Goal: Task Accomplishment & Management: Manage account settings

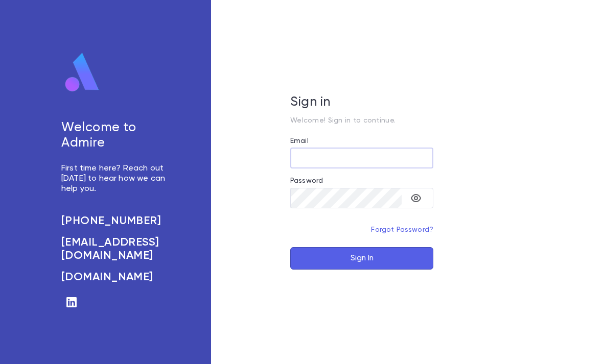
type input "**********"
click at [362, 270] on button "Sign In" at bounding box center [361, 258] width 143 height 22
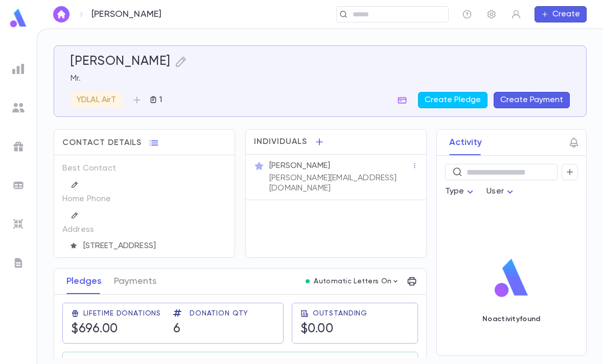
click at [17, 24] on img at bounding box center [18, 18] width 20 height 20
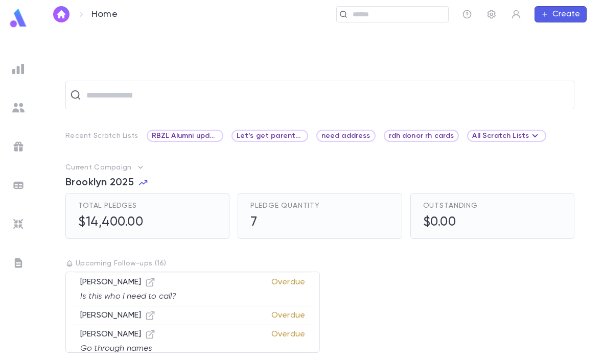
scroll to position [32, 0]
click at [150, 363] on icon "button" at bounding box center [150, 368] width 10 height 10
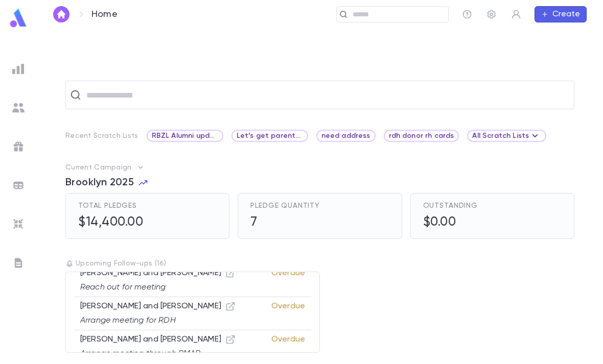
scroll to position [250, 0]
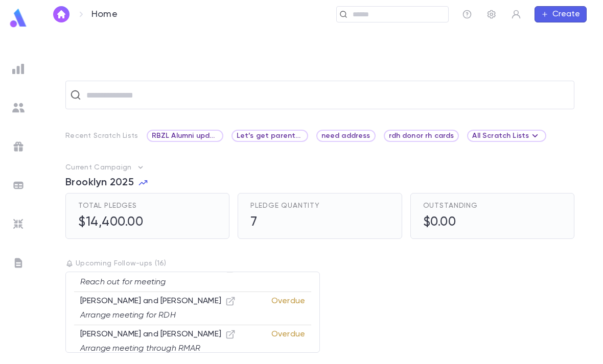
click at [15, 24] on img at bounding box center [18, 18] width 20 height 20
click at [15, 22] on img at bounding box center [18, 18] width 20 height 20
click at [16, 26] on img at bounding box center [18, 18] width 20 height 20
click at [21, 68] on img at bounding box center [18, 69] width 12 height 12
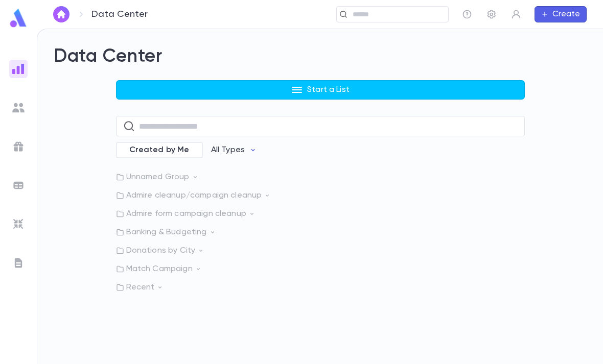
click at [12, 231] on div at bounding box center [18, 224] width 18 height 18
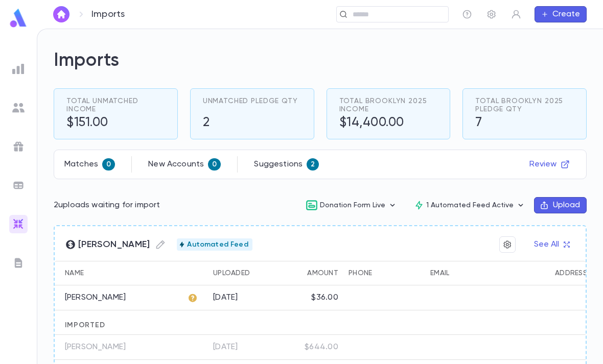
click at [570, 156] on button "Review" at bounding box center [549, 164] width 53 height 16
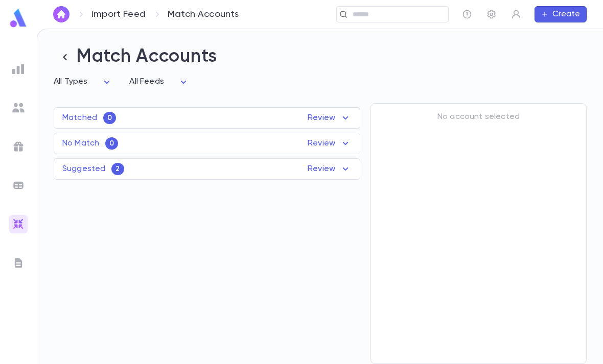
click at [337, 163] on p "Review" at bounding box center [330, 169] width 44 height 12
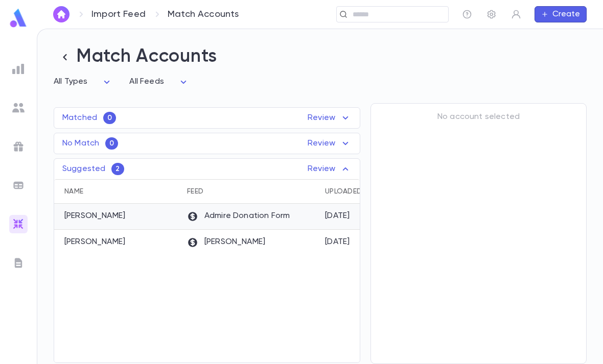
click at [263, 211] on p "Admire Donation Form" at bounding box center [238, 216] width 103 height 11
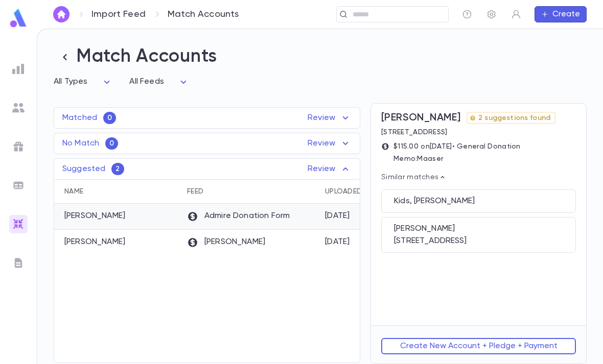
click at [458, 224] on div "Friedland, Yisrael" at bounding box center [478, 229] width 169 height 10
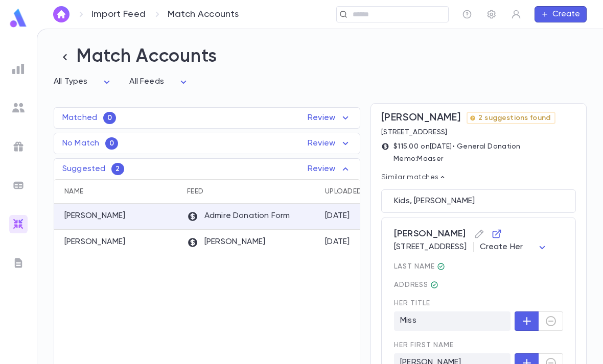
click at [500, 230] on icon "button" at bounding box center [496, 234] width 9 height 9
click at [246, 230] on div "Zelle Zap" at bounding box center [251, 243] width 138 height 26
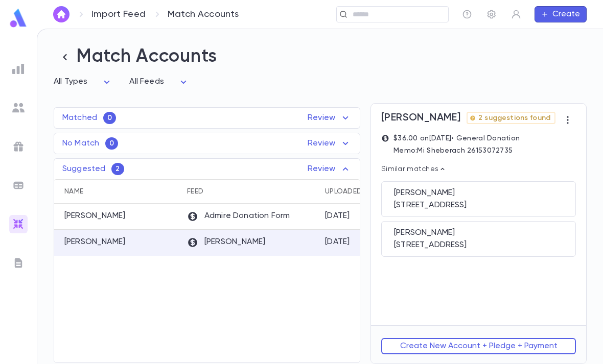
click at [450, 228] on div "Katz, Eliezer" at bounding box center [478, 233] width 169 height 10
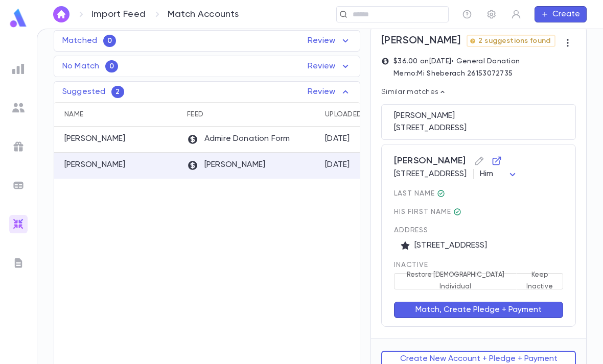
scroll to position [77, 0]
click at [328, 300] on div "Friedland, Shaindy Admire Donation Form 9/8/2025 (667) 354-8639 shaindyfriedlan…" at bounding box center [207, 251] width 306 height 249
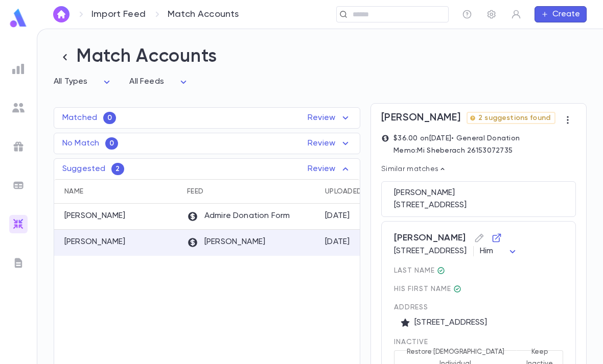
scroll to position [0, 0]
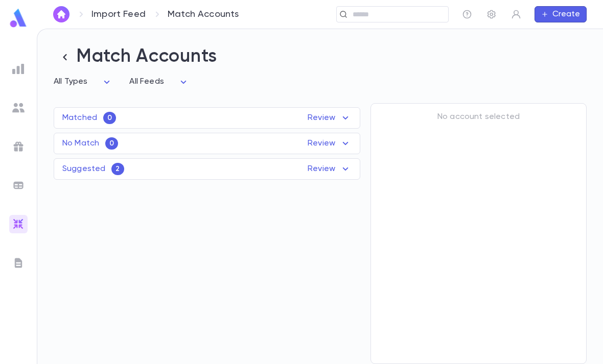
click at [361, 15] on input "text" at bounding box center [397, 15] width 95 height 10
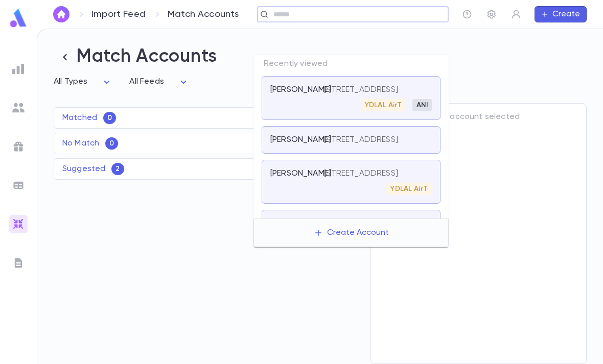
click at [292, 135] on p "[PERSON_NAME]" at bounding box center [300, 140] width 61 height 10
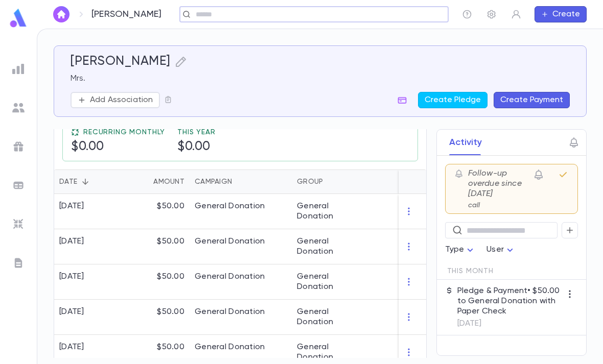
click at [111, 229] on div "[DATE]" at bounding box center [88, 246] width 69 height 35
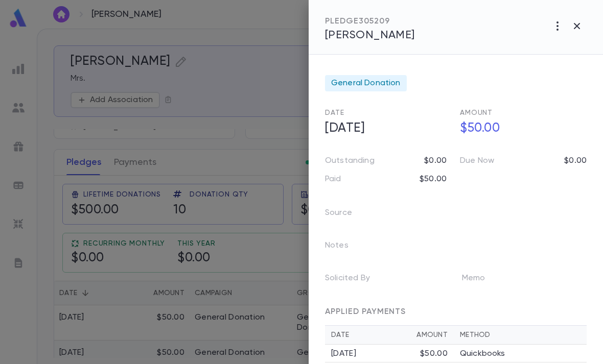
scroll to position [118, 0]
click at [184, 65] on div at bounding box center [301, 182] width 603 height 364
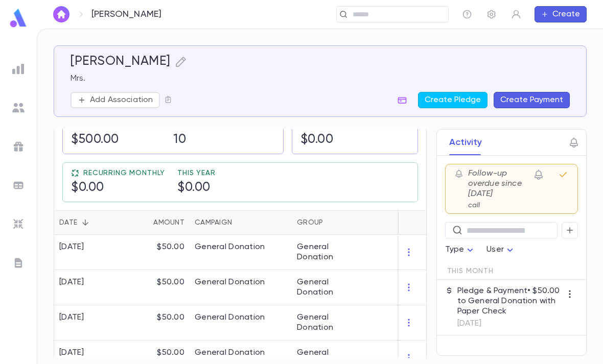
scroll to position [190, 0]
click at [15, 20] on img at bounding box center [18, 18] width 20 height 20
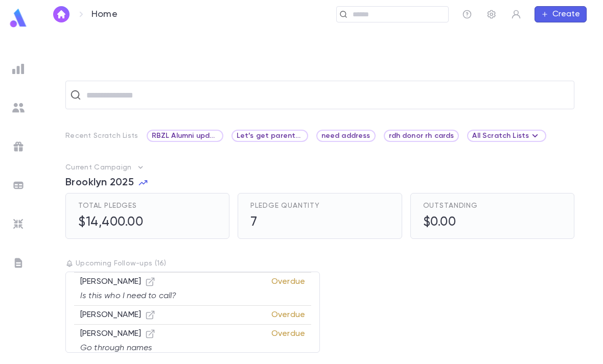
scroll to position [369, 0]
click at [375, 12] on input "text" at bounding box center [389, 15] width 79 height 10
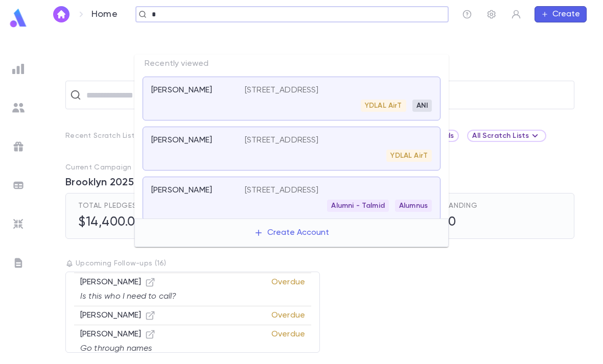
scroll to position [0, 0]
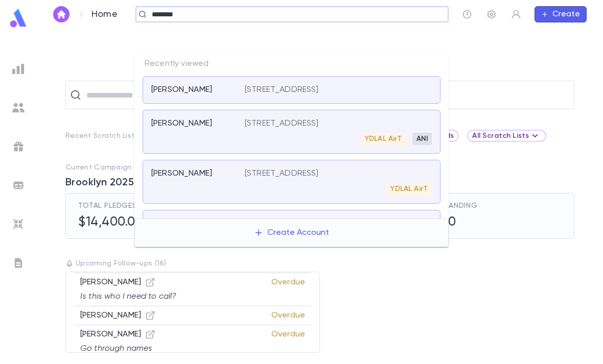
type input "*********"
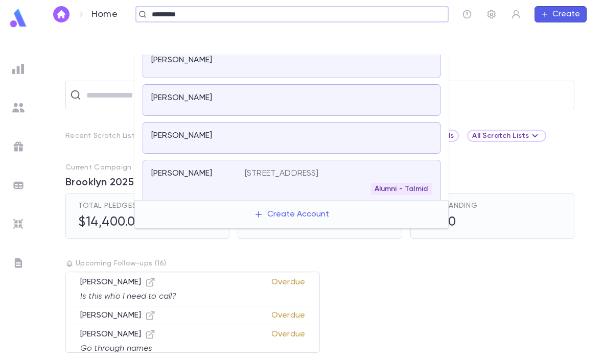
scroll to position [141, 0]
click at [180, 169] on p "Yablonsky, Yechiel M." at bounding box center [181, 174] width 61 height 10
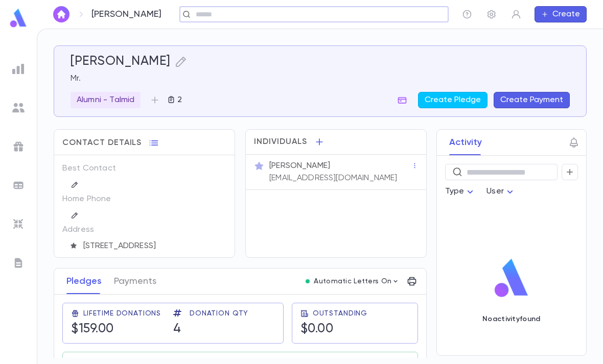
click at [174, 96] on icon "button" at bounding box center [171, 100] width 8 height 8
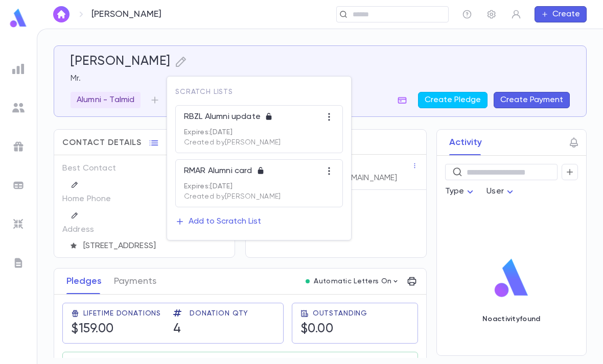
click at [50, 110] on div at bounding box center [301, 182] width 603 height 364
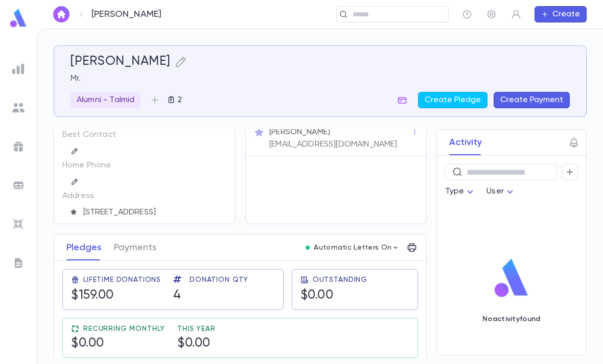
scroll to position [34, 0]
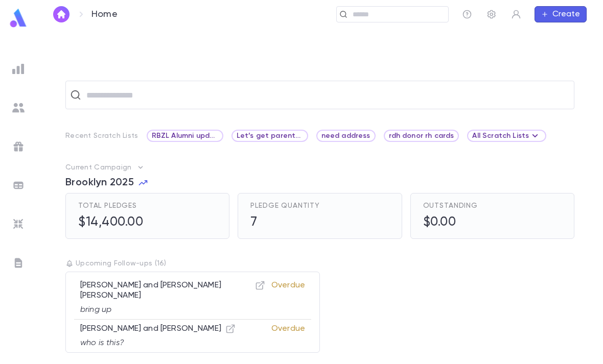
click at [15, 22] on img at bounding box center [18, 18] width 20 height 20
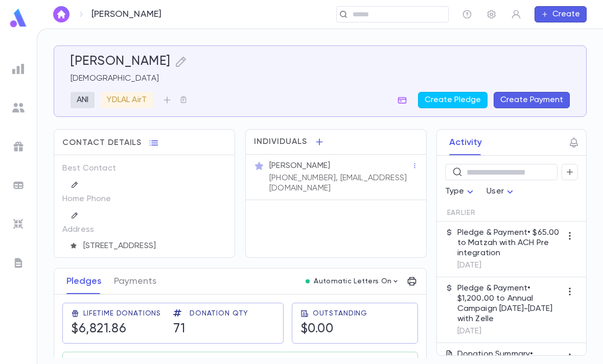
click at [317, 143] on icon "button" at bounding box center [319, 142] width 10 height 10
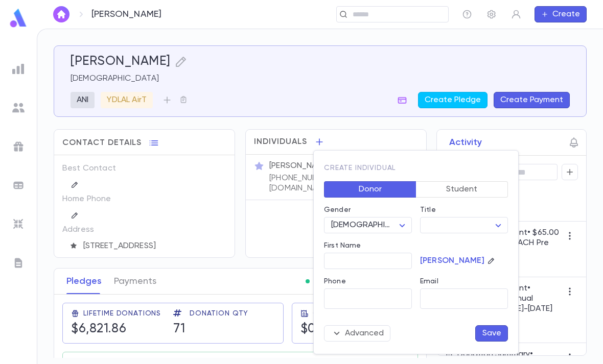
click at [396, 222] on body "Friedland, Yisrael ​ Create Friedland, Yisrael Rabbi ANI YDLAL AirT Create Pled…" at bounding box center [301, 197] width 603 height 336
click at [377, 260] on span "Female" at bounding box center [378, 262] width 87 height 10
type input "******"
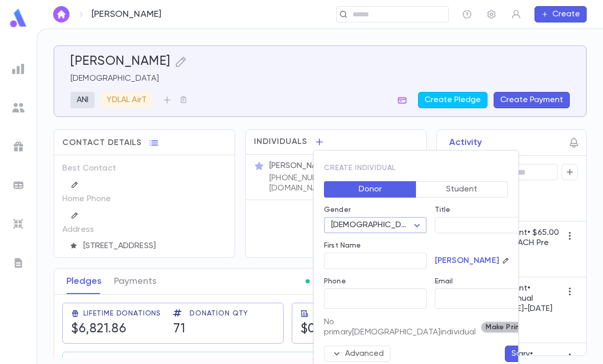
click at [481, 324] on span "Make Primary" at bounding box center [508, 328] width 55 height 8
click at [487, 226] on body "Friedland, Yisrael ​ Create Friedland, Yisrael Rabbi ANI YDLAL AirT Create Pled…" at bounding box center [301, 197] width 603 height 336
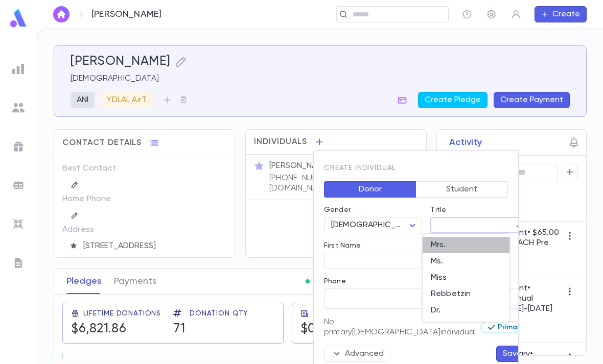
click at [450, 248] on span "Mrs." at bounding box center [466, 245] width 71 height 10
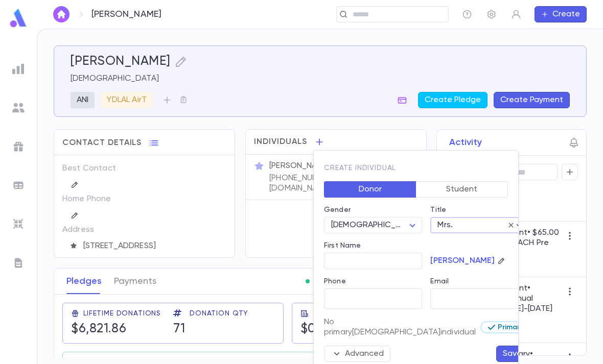
type input "****"
click at [496, 353] on button "Save" at bounding box center [512, 354] width 33 height 16
